Goal: Information Seeking & Learning: Understand process/instructions

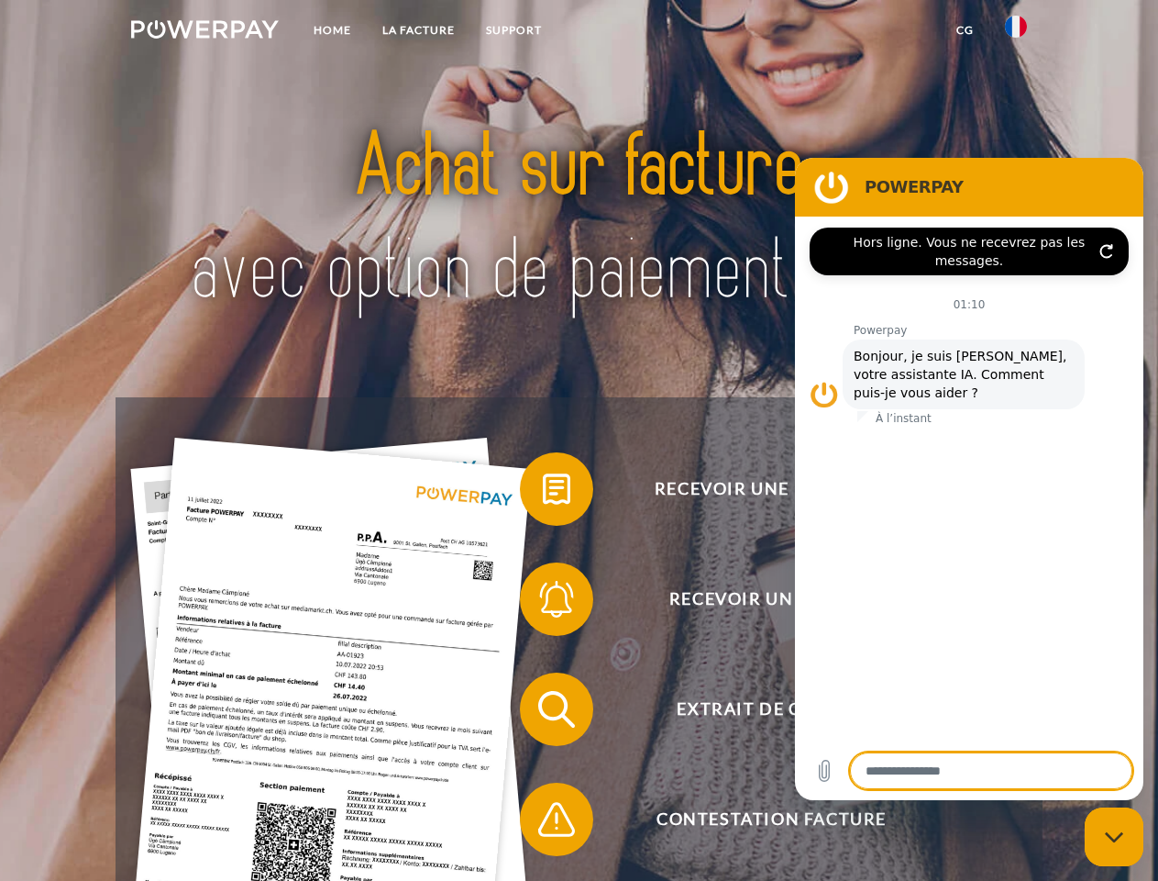
click at [205, 32] on img at bounding box center [205, 29] width 148 height 18
click at [1016, 32] on img at bounding box center [1016, 27] width 22 height 22
click at [965, 30] on link "CG" at bounding box center [965, 30] width 49 height 33
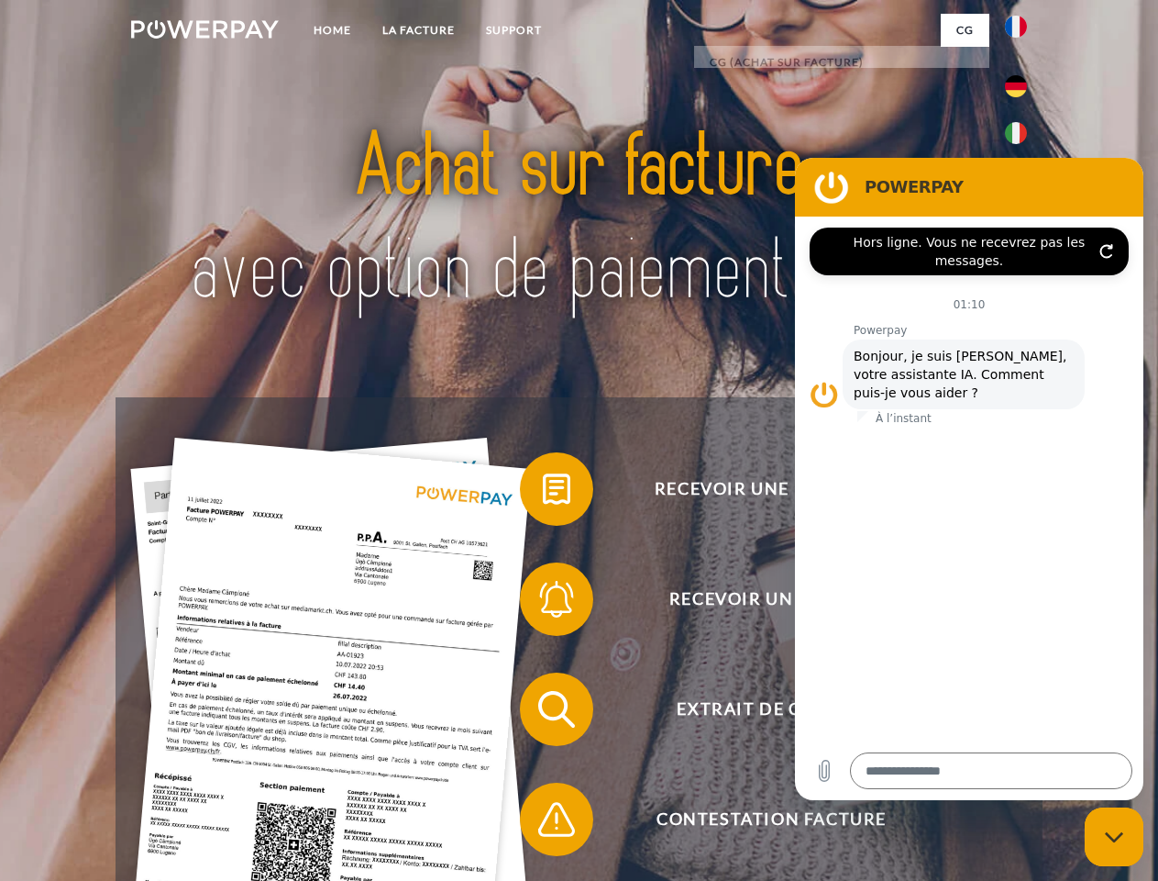
click at [543, 493] on span at bounding box center [529, 489] width 92 height 92
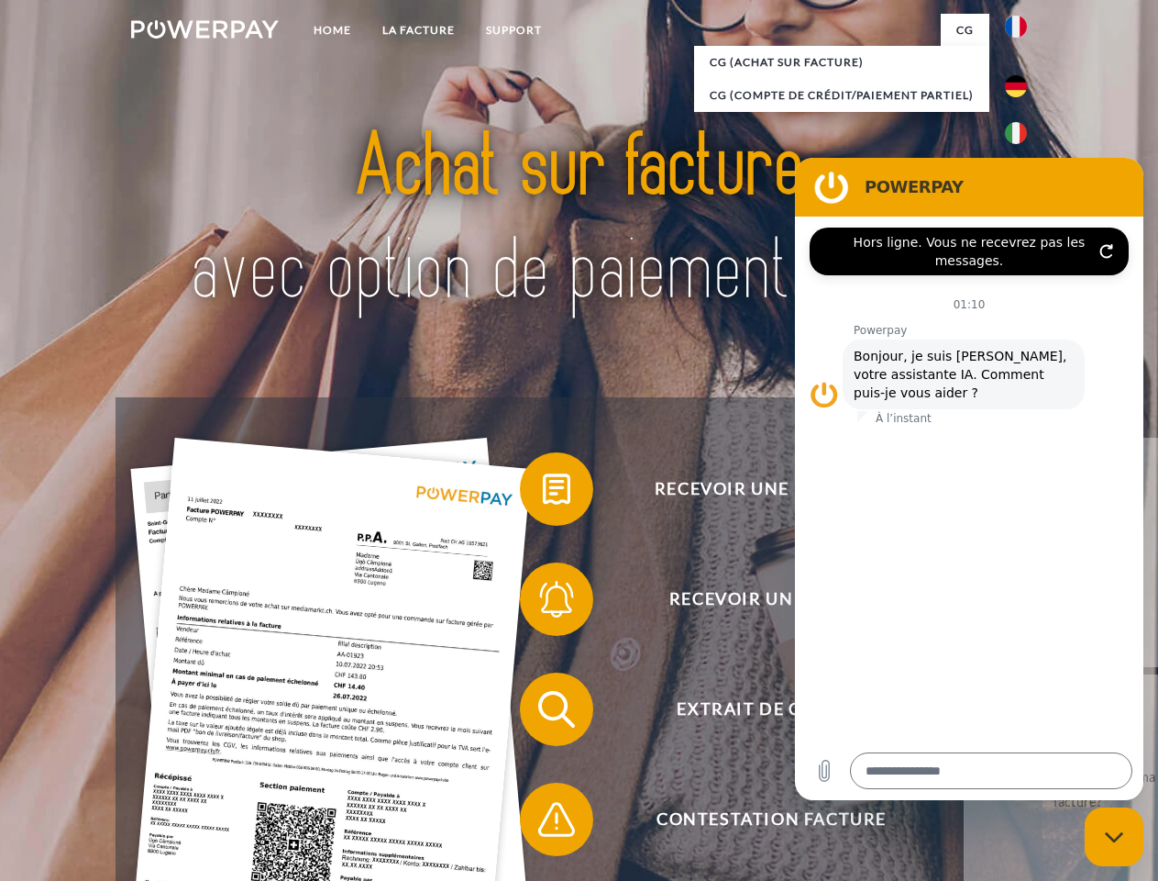
click at [543, 603] on div "Recevoir une facture ? Recevoir un rappel? Extrait de compte retour" at bounding box center [579, 764] width 926 height 734
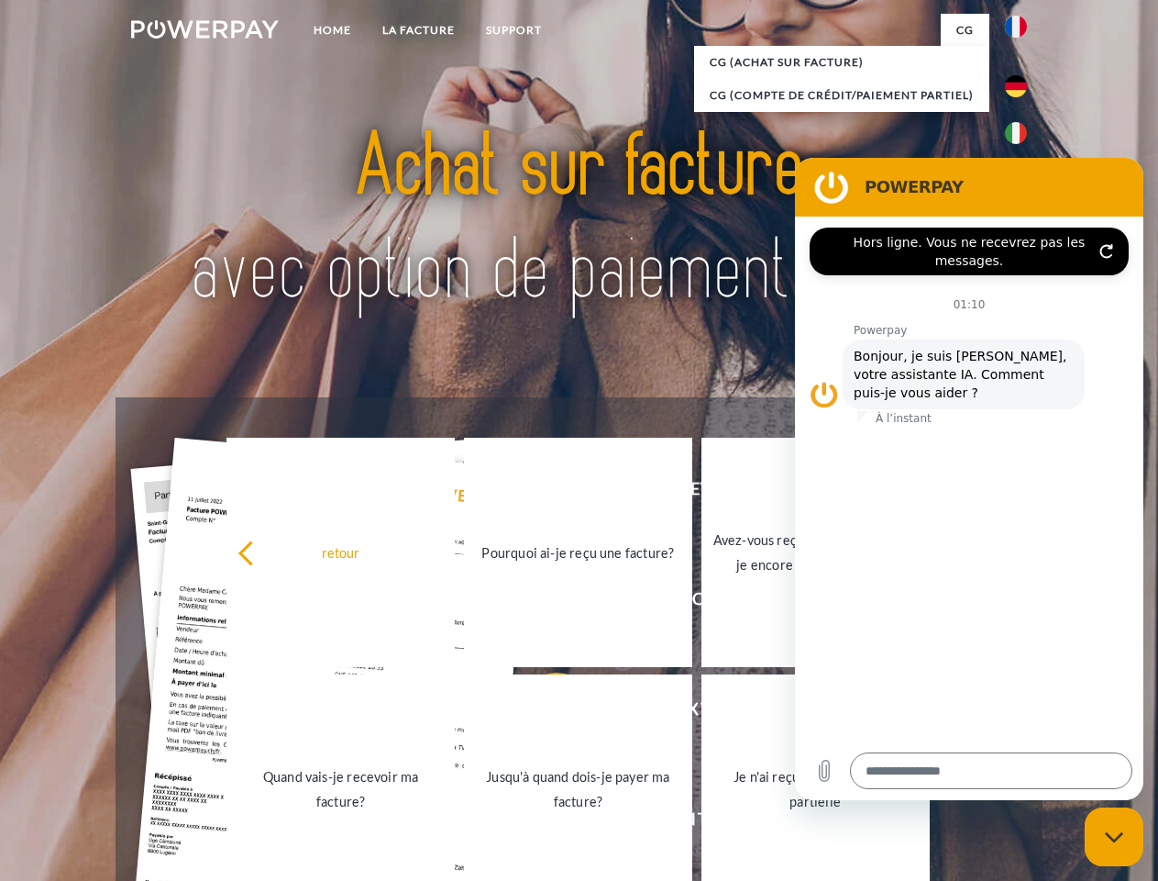
click at [543, 713] on link "Jusqu'à quand dois-je payer ma facture?" at bounding box center [578, 788] width 228 height 229
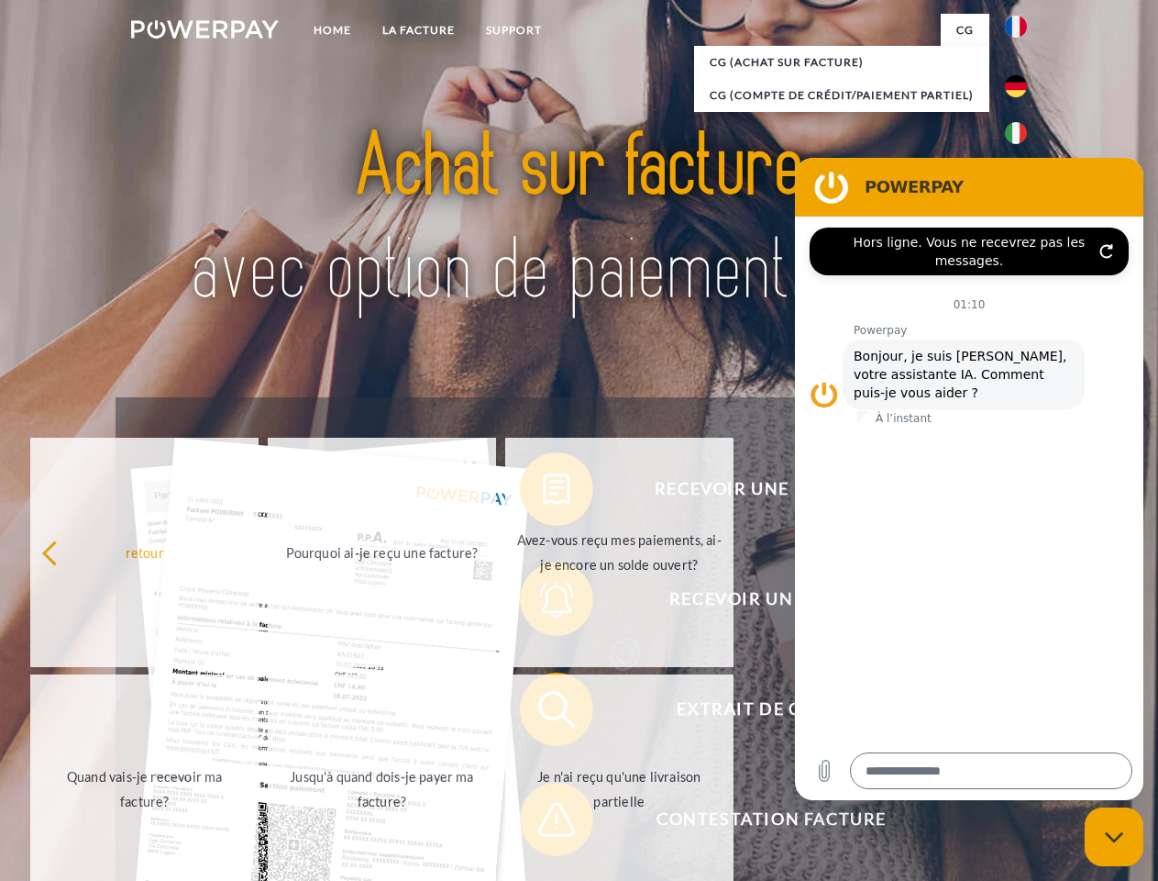
click at [543, 823] on span at bounding box center [529, 819] width 92 height 92
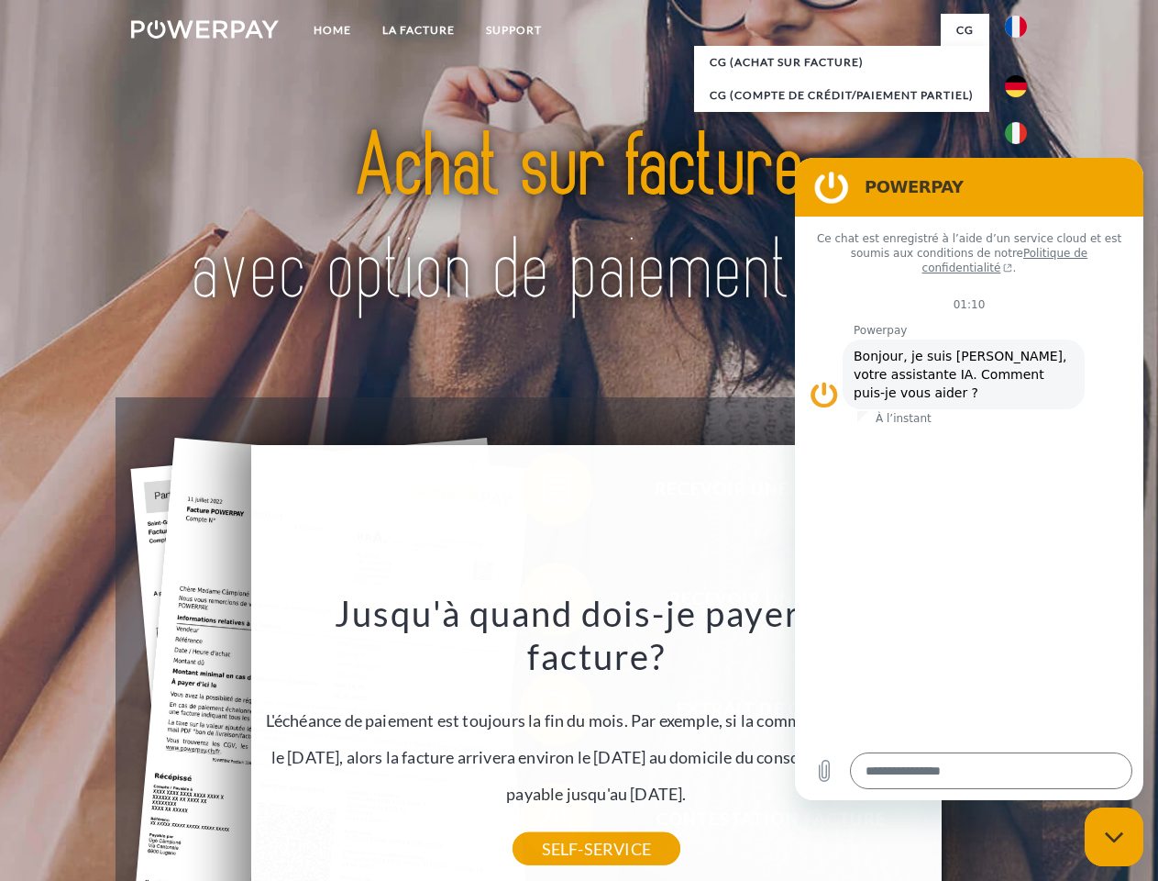
click at [1114, 836] on icon "Fermer la fenêtre de messagerie" at bounding box center [1114, 837] width 19 height 12
type textarea "*"
